Goal: Task Accomplishment & Management: Complete application form

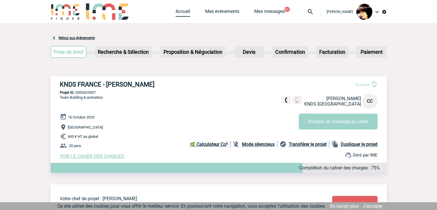
click at [175, 13] on link "Accueil" at bounding box center [182, 13] width 15 height 8
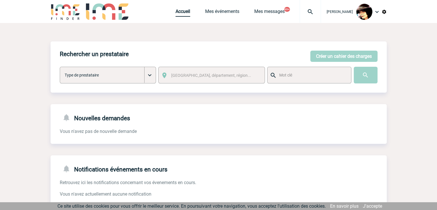
click at [175, 10] on link "Accueil" at bounding box center [182, 13] width 15 height 8
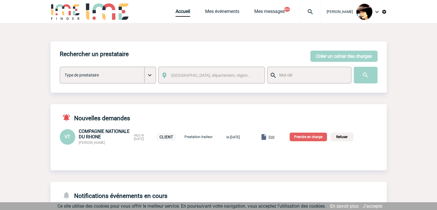
click at [274, 139] on span "Voir" at bounding box center [271, 137] width 6 height 4
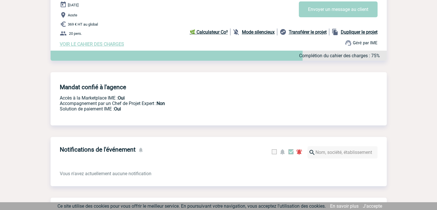
scroll to position [27, 0]
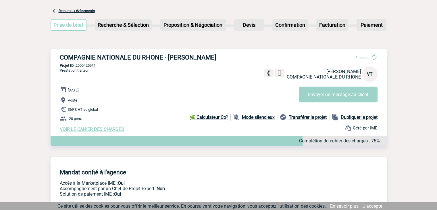
click at [113, 130] on span "VOIR LE CAHIER DES CHARGES" at bounding box center [92, 128] width 64 height 5
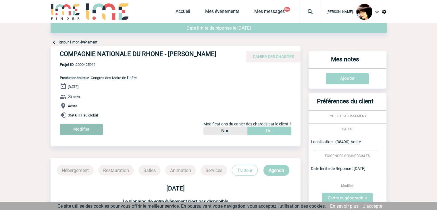
click at [91, 128] on input "Modifier" at bounding box center [81, 129] width 43 height 11
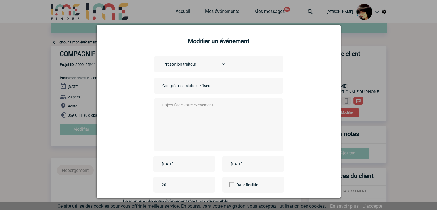
click at [161, 86] on input "Congrès des Maire de l'Isère" at bounding box center [201, 85] width 80 height 7
type input "CENTRALISATION - Congrès des Maire de l'Isère"
click at [194, 119] on textarea at bounding box center [216, 124] width 113 height 46
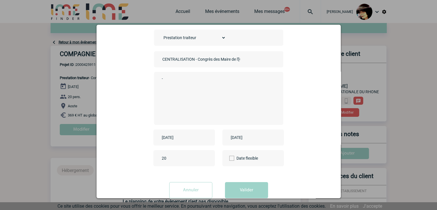
scroll to position [40, 0]
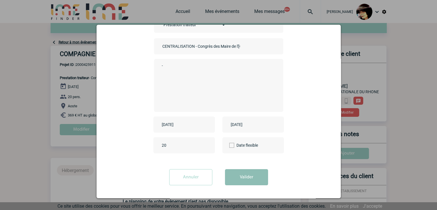
type textarea "-"
click at [246, 176] on button "Valider" at bounding box center [246, 177] width 43 height 16
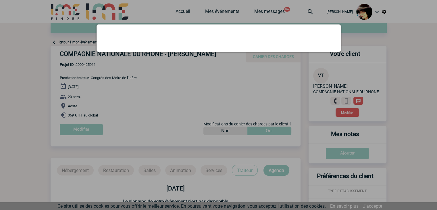
scroll to position [0, 0]
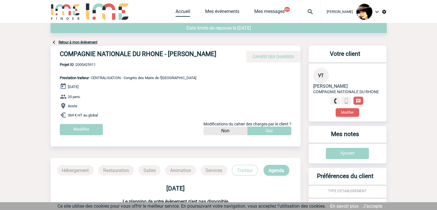
click at [176, 13] on link "Accueil" at bounding box center [182, 13] width 15 height 8
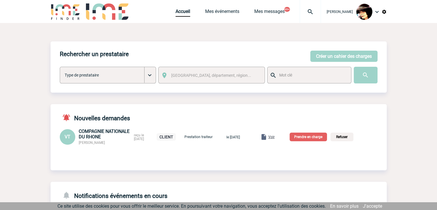
click at [310, 139] on p "Prendre en charge" at bounding box center [307, 136] width 37 height 9
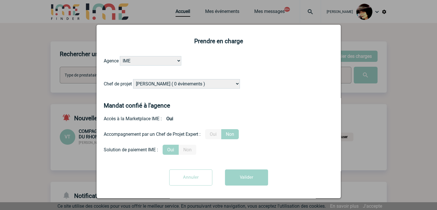
click at [157, 82] on select "Alizée VERLAGUET ( 0 évènements ) Anne-Françoise BONHOMME ( 200 évènements ) An…" at bounding box center [186, 83] width 107 height 9
select select "122719"
click at [157, 82] on select "Alizée VERLAGUET ( 0 évènements ) Anne-Françoise BONHOMME ( 200 évènements ) An…" at bounding box center [186, 83] width 107 height 9
click at [239, 174] on button "Valider" at bounding box center [246, 177] width 43 height 16
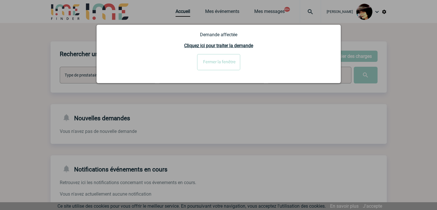
click at [229, 61] on input "Fermer la fenêtre" at bounding box center [218, 62] width 43 height 16
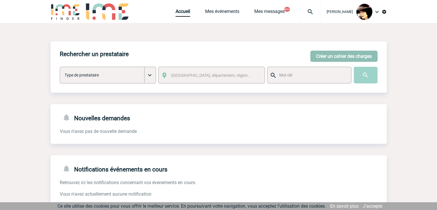
click at [318, 52] on button "Créer un cahier des charges" at bounding box center [343, 56] width 67 height 11
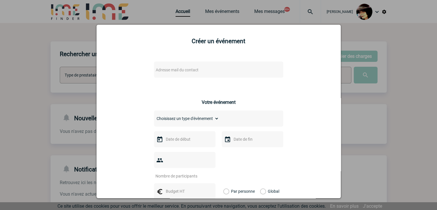
click at [199, 65] on div "Adresse mail du contact" at bounding box center [218, 69] width 129 height 16
click at [198, 67] on span "Adresse mail du contact" at bounding box center [203, 70] width 100 height 8
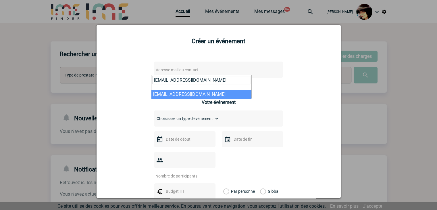
type input "lauren.lally@rte-france.com"
drag, startPoint x: 172, startPoint y: 94, endPoint x: 178, endPoint y: 92, distance: 6.0
select select "129795"
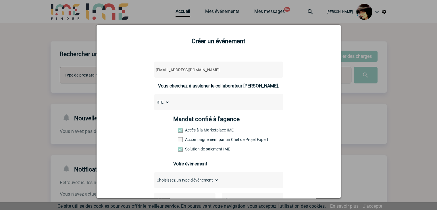
click at [178, 141] on span at bounding box center [180, 139] width 5 height 5
click at [0, 0] on input "Accompagnement par un Chef de Projet Expert" at bounding box center [0, 0] width 0 height 0
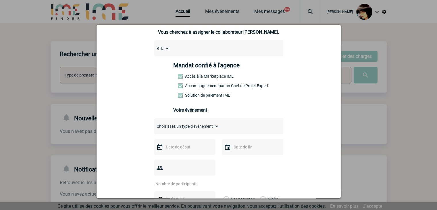
scroll to position [57, 0]
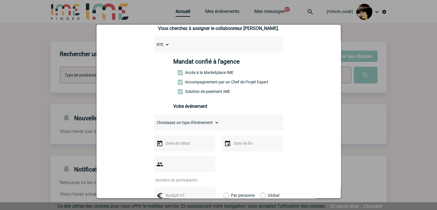
click at [162, 126] on select "Choisissez un type d'évènement Séminaire avec nuitée Séminaire sans nuitée Repa…" at bounding box center [186, 122] width 65 height 8
click at [154, 120] on select "Choisissez un type d'évènement Séminaire avec nuitée Séminaire sans nuitée Repa…" at bounding box center [186, 122] width 65 height 8
click at [178, 126] on select "Choisissez un type d'évènement Séminaire avec nuitée Séminaire sans nuitée Repa…" at bounding box center [186, 122] width 65 height 8
select select "1"
click at [154, 120] on select "Choisissez un type d'évènement Séminaire avec nuitée Séminaire sans nuitée Repa…" at bounding box center [186, 122] width 65 height 8
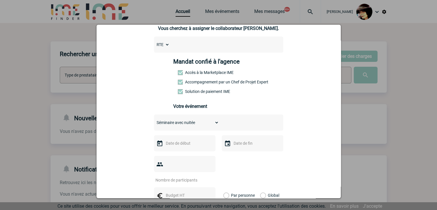
click at [173, 144] on input "text" at bounding box center [184, 142] width 40 height 7
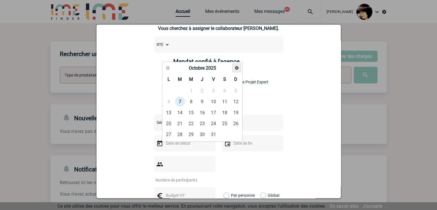
click at [235, 67] on span "Suivant" at bounding box center [236, 67] width 5 height 5
click at [190, 92] on link "3" at bounding box center [191, 90] width 11 height 10
type input "03-12-2025"
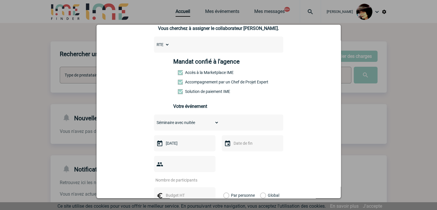
click at [237, 145] on input "text" at bounding box center [252, 142] width 40 height 7
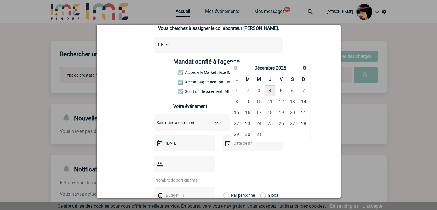
click at [268, 92] on link "4" at bounding box center [269, 90] width 11 height 10
type input "04-12-2025"
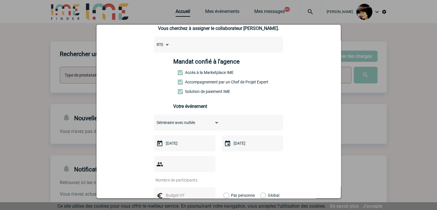
click at [170, 176] on input "number" at bounding box center [181, 179] width 54 height 7
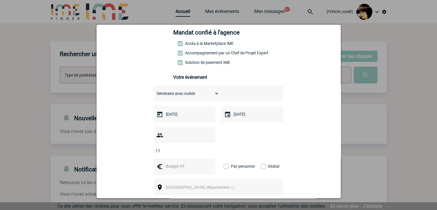
scroll to position [115, 0]
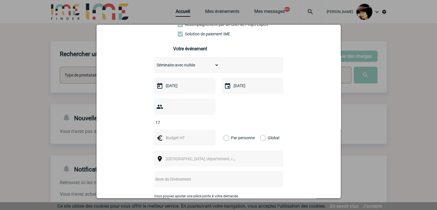
type input "17"
click at [168, 134] on input "text" at bounding box center [184, 137] width 40 height 7
click at [260, 129] on label "Global" at bounding box center [262, 137] width 4 height 16
click at [0, 0] on input "Global" at bounding box center [0, 0] width 0 height 0
click at [168, 134] on input "3500" at bounding box center [184, 137] width 40 height 7
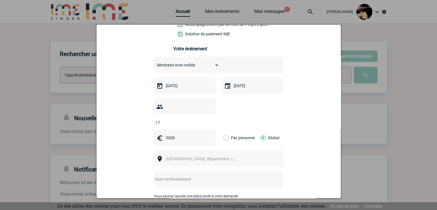
type input "3000"
click at [170, 156] on span "[GEOGRAPHIC_DATA], département, région..." at bounding box center [206, 158] width 80 height 5
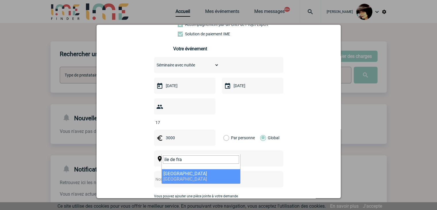
type input "ile de fra"
select select "2"
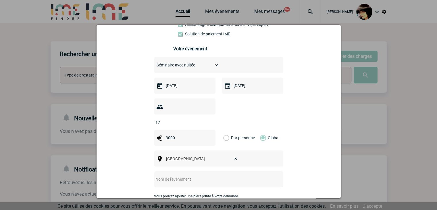
click at [163, 175] on input "text" at bounding box center [211, 178] width 114 height 7
paste input "Organisation séminaire équipe 3-4 décembre - Paris"
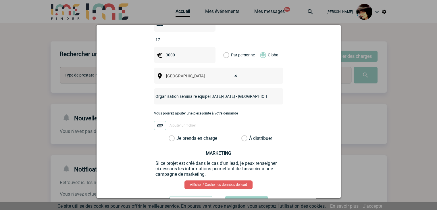
scroll to position [201, 0]
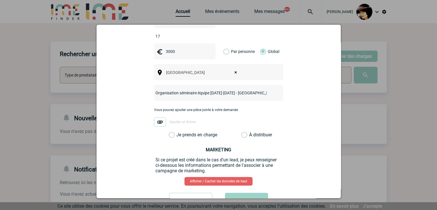
type input "Organisation séminaire équipe 3-4 décembre - Paris"
click at [242, 132] on label "À distribuer" at bounding box center [244, 135] width 6 height 6
click at [0, 0] on input "À distribuer" at bounding box center [0, 0] width 0 height 0
click at [250, 192] on button "Valider" at bounding box center [246, 200] width 43 height 16
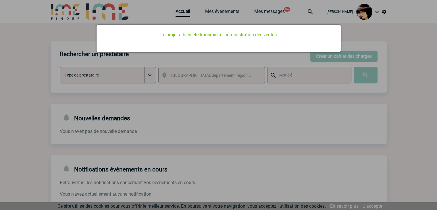
scroll to position [0, 0]
drag, startPoint x: 219, startPoint y: 128, endPoint x: 191, endPoint y: 46, distance: 86.0
click at [218, 125] on div at bounding box center [218, 105] width 437 height 210
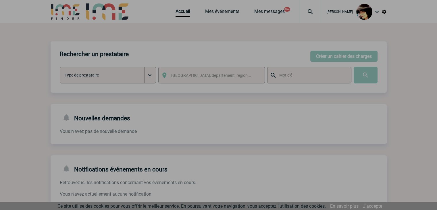
click at [180, 16] on div at bounding box center [218, 105] width 437 height 210
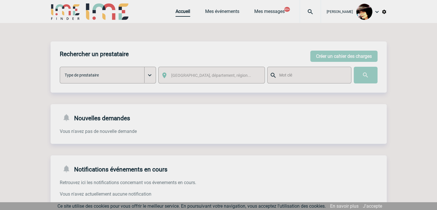
click at [178, 15] on link "Accueil" at bounding box center [182, 13] width 15 height 8
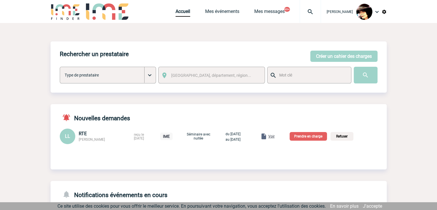
click at [274, 137] on span "Voir" at bounding box center [271, 136] width 6 height 4
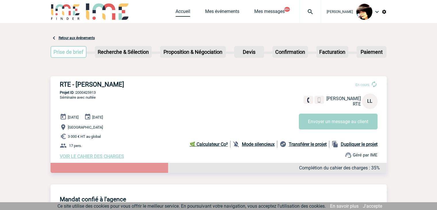
click at [177, 11] on link "Accueil" at bounding box center [182, 13] width 15 height 8
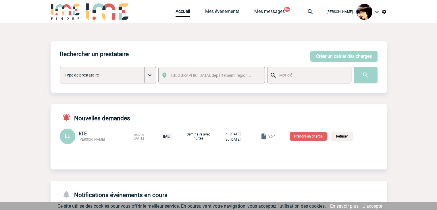
click at [317, 136] on p "Prendre en charge" at bounding box center [307, 136] width 37 height 9
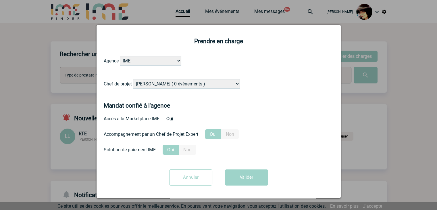
drag, startPoint x: 186, startPoint y: 84, endPoint x: 195, endPoint y: 84, distance: 9.2
click at [186, 84] on select "[PERSON_NAME] ( 0 évènements ) [PERSON_NAME] ( 200 évènements ) [PERSON_NAME] (…" at bounding box center [186, 83] width 107 height 9
select select "132114"
click at [195, 83] on select "[PERSON_NAME] ( 0 évènements ) [PERSON_NAME] ( 200 évènements ) [PERSON_NAME] (…" at bounding box center [186, 83] width 107 height 9
click at [242, 181] on button "Valider" at bounding box center [246, 177] width 43 height 16
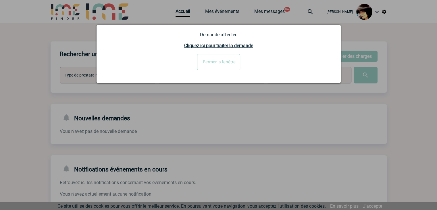
click at [237, 120] on div at bounding box center [218, 105] width 437 height 210
